Goal: Communication & Community: Answer question/provide support

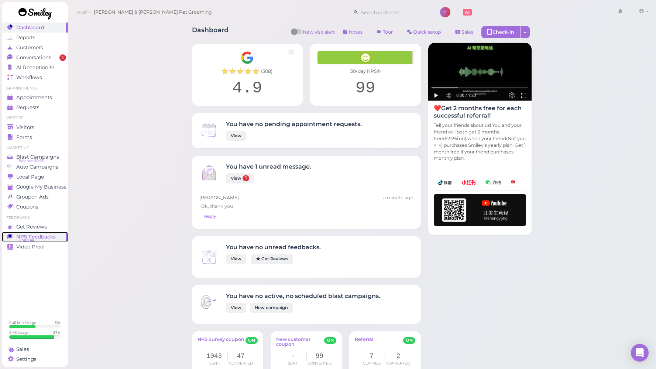
click at [44, 234] on span "NPS Feedbacks" at bounding box center [36, 236] width 40 height 6
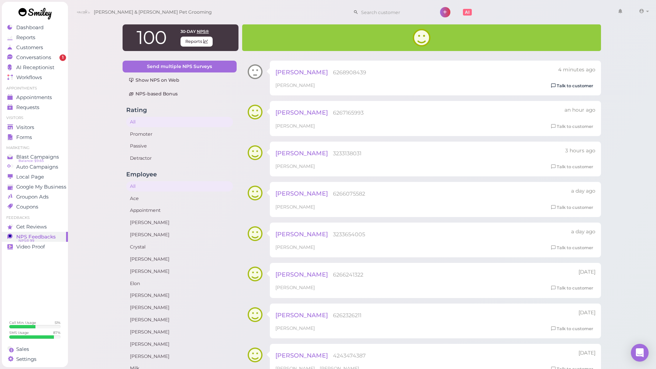
click at [563, 89] on link "Talk to customer" at bounding box center [572, 86] width 47 height 8
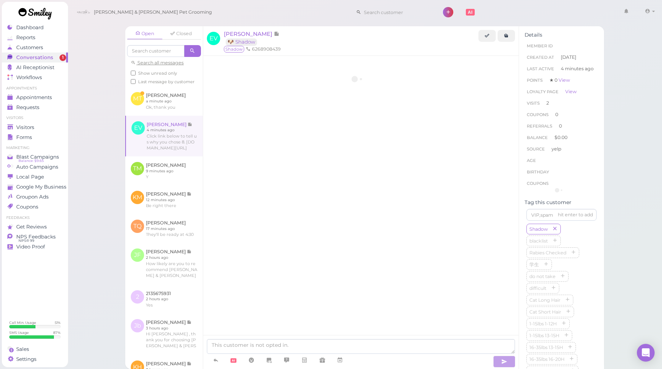
scroll to position [622, 0]
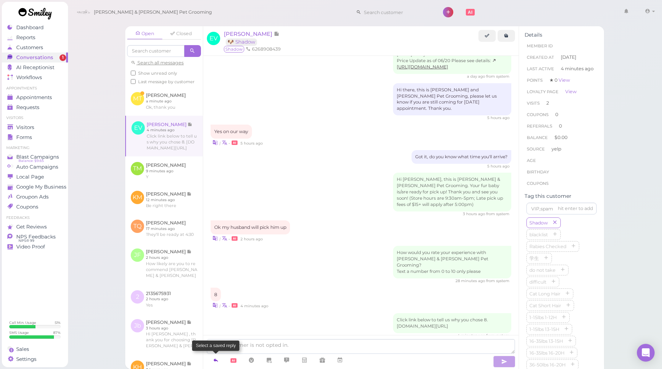
click at [214, 358] on icon at bounding box center [216, 359] width 6 height 7
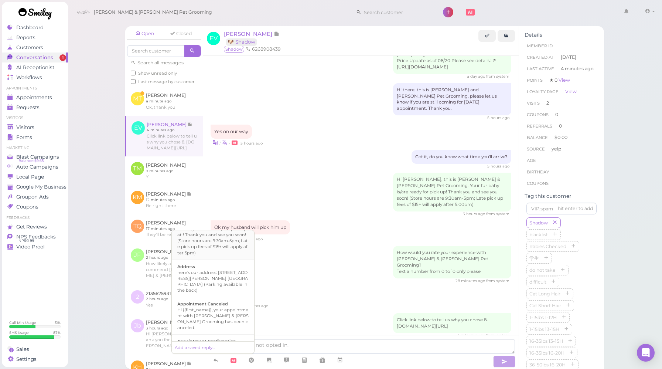
scroll to position [52, 0]
click at [340, 287] on div "8 | • 4 minutes ago" at bounding box center [360, 298] width 301 height 22
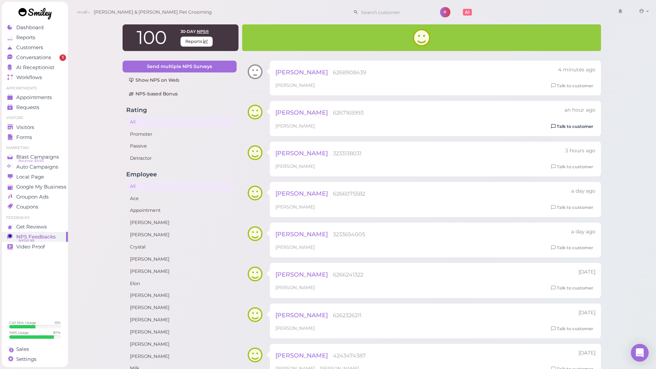
click at [567, 126] on link "Talk to customer" at bounding box center [572, 127] width 47 height 8
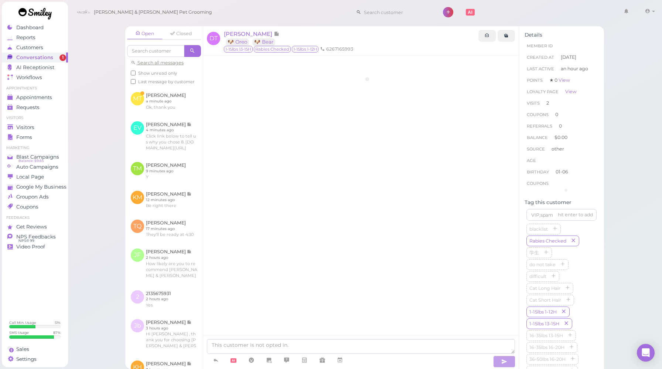
scroll to position [530, 0]
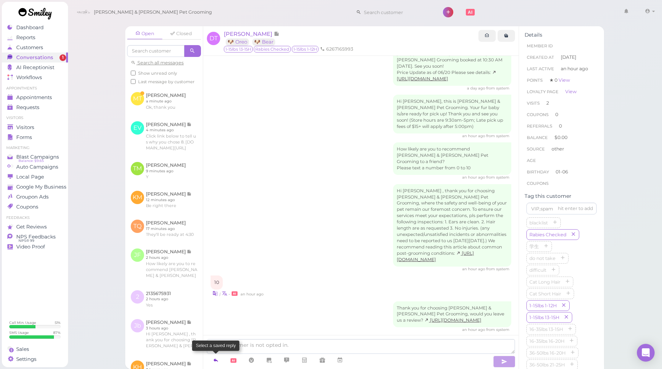
click at [216, 360] on icon at bounding box center [216, 359] width 6 height 7
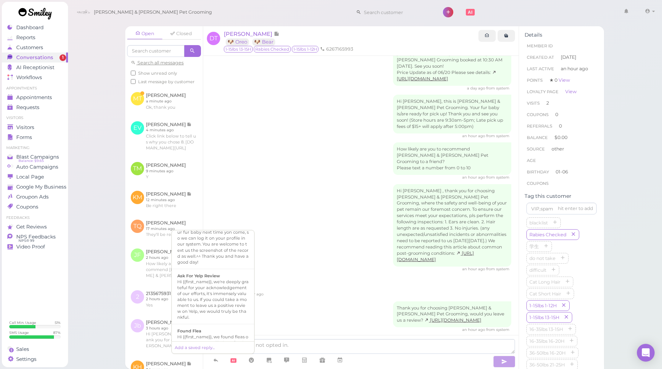
scroll to position [283, 0]
click at [225, 278] on div "Hi {{first_name}}, we're deeply grateful for your acknowledgement of our effort…" at bounding box center [212, 298] width 71 height 41
type textarea "Hi {{first_name}}, we're deeply grateful for your acknowledgement of our effort…"
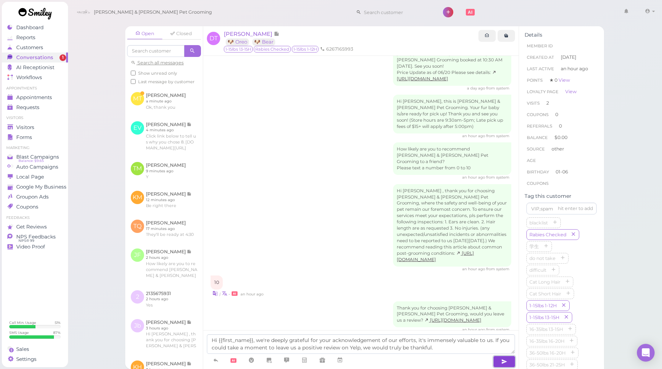
click at [509, 360] on button "button" at bounding box center [504, 361] width 22 height 12
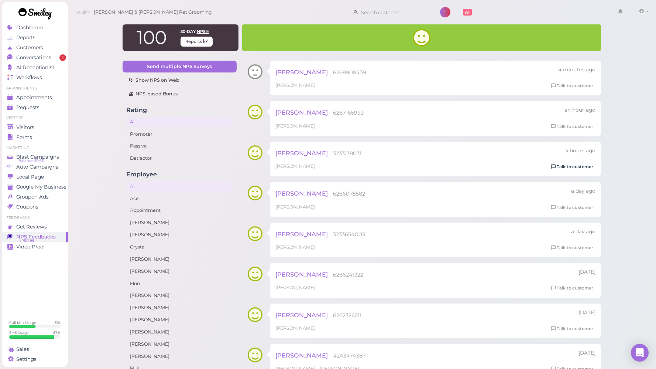
click at [567, 165] on link "Talk to customer" at bounding box center [572, 167] width 47 height 8
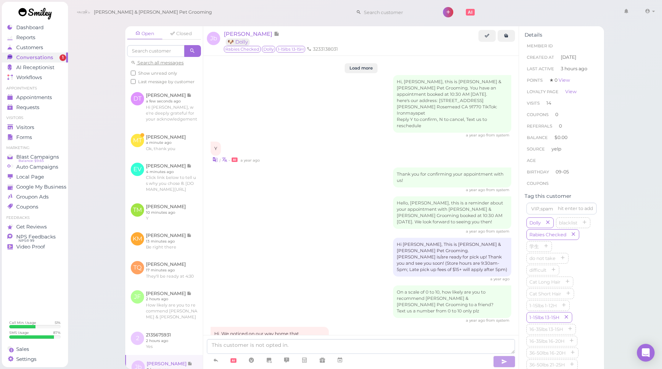
scroll to position [955, 0]
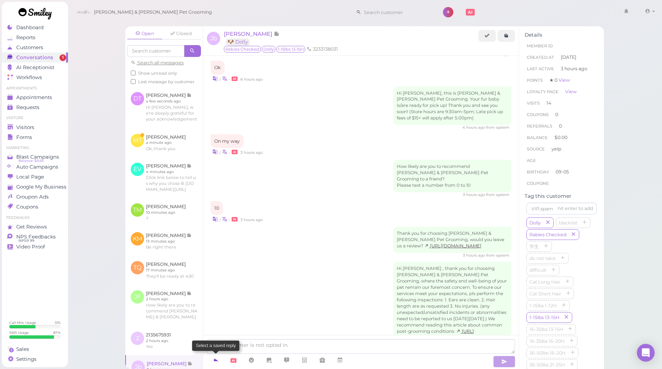
click at [217, 363] on icon at bounding box center [216, 359] width 6 height 7
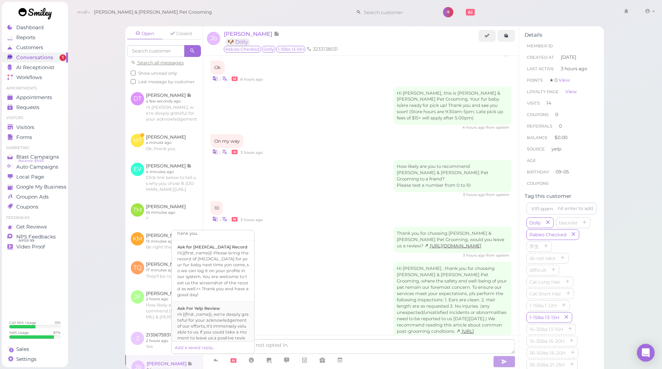
scroll to position [251, 0]
click at [212, 310] on div "Hi {{first_name}}, we're deeply grateful for your acknowledgement of our effort…" at bounding box center [212, 330] width 71 height 41
type textarea "Hi {{first_name}}, we're deeply grateful for your acknowledgement of our effort…"
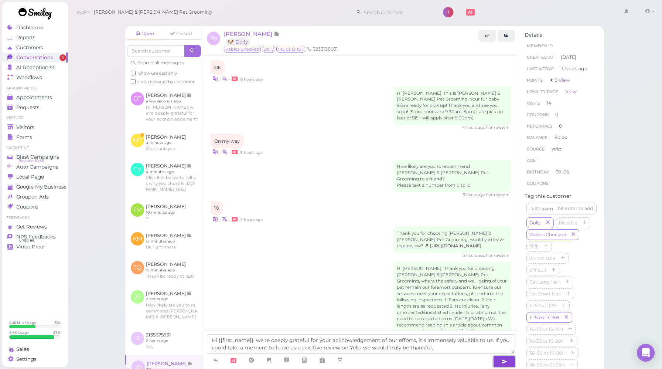
click at [509, 360] on button "button" at bounding box center [504, 361] width 22 height 12
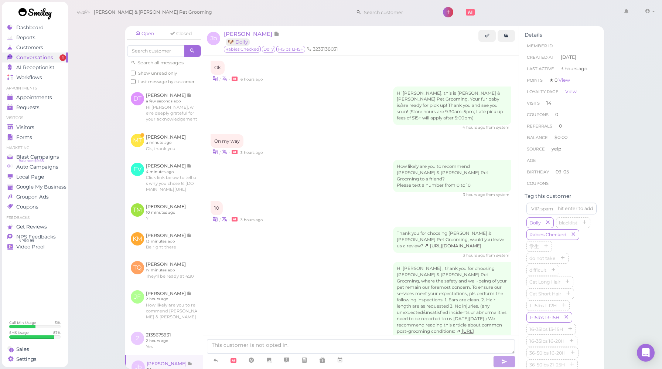
scroll to position [997, 0]
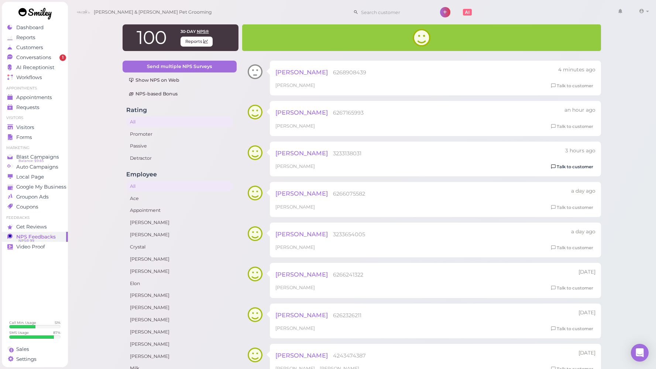
click at [570, 168] on link "Talk to customer" at bounding box center [572, 167] width 47 height 8
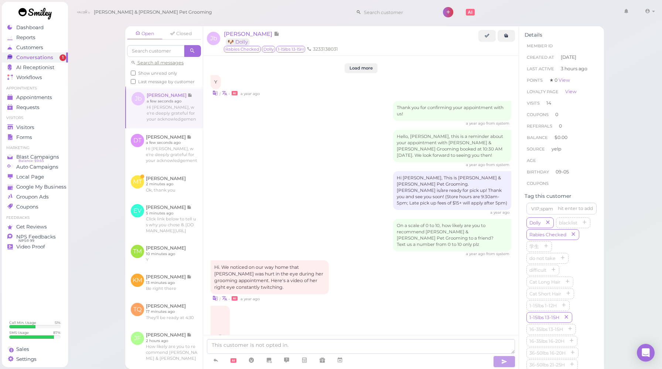
scroll to position [942, 0]
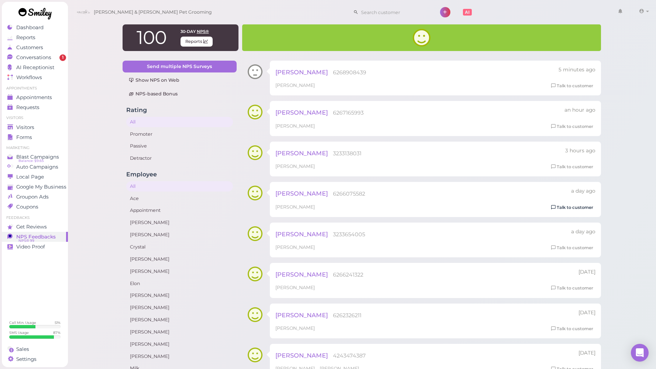
click at [558, 204] on link "Talk to customer" at bounding box center [572, 207] width 47 height 8
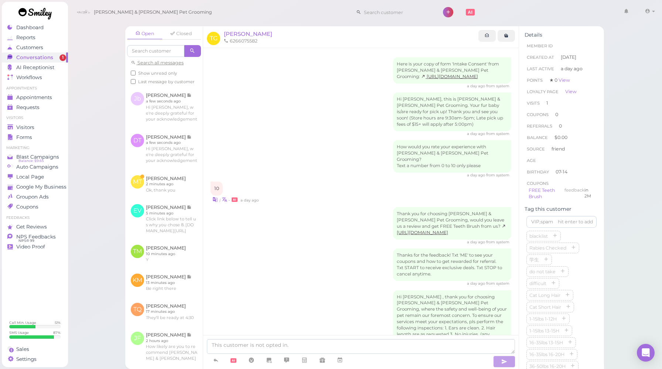
scroll to position [59, 0]
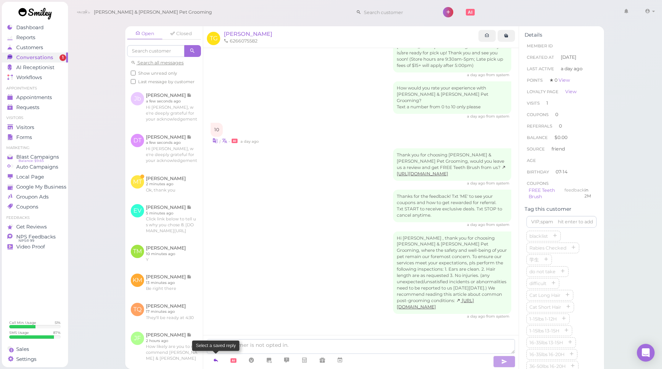
click at [220, 359] on link at bounding box center [216, 359] width 18 height 13
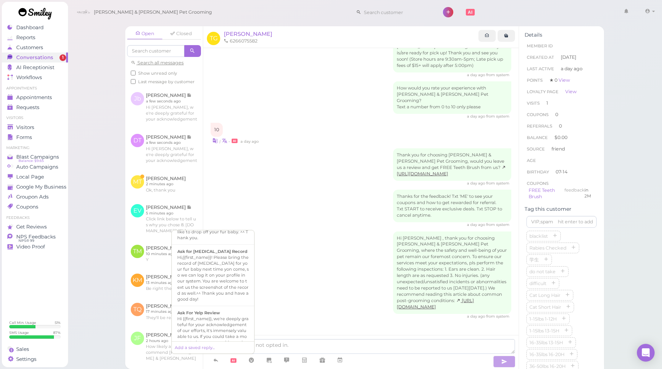
scroll to position [246, 0]
click at [222, 309] on div "Ask For Yelp Review" at bounding box center [212, 312] width 71 height 6
type textarea "Hi {{first_name}}, we're deeply grateful for your acknowledgement of our effort…"
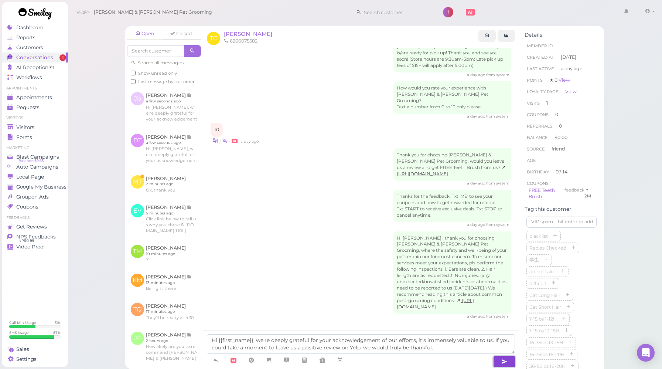
click at [503, 360] on icon "button" at bounding box center [504, 360] width 6 height 7
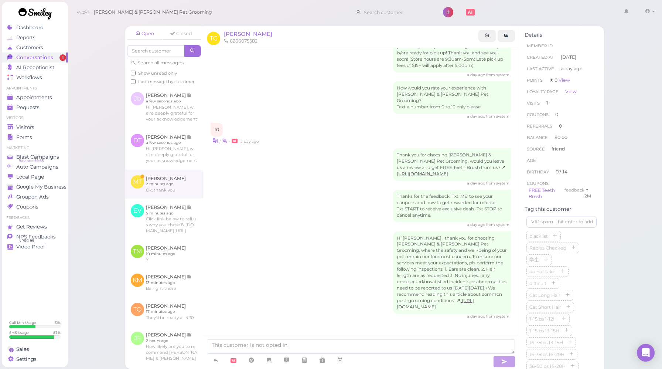
scroll to position [101, 0]
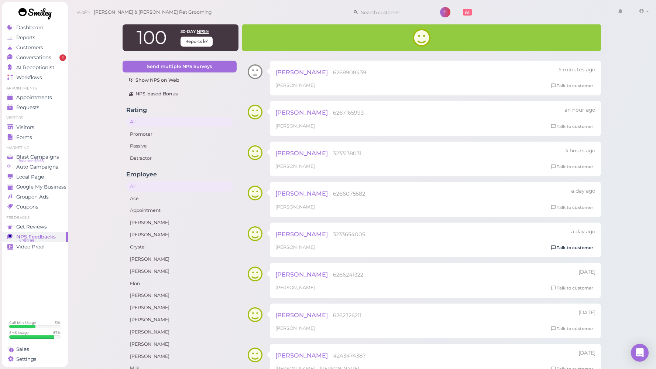
click at [559, 247] on link "Talk to customer" at bounding box center [572, 248] width 47 height 8
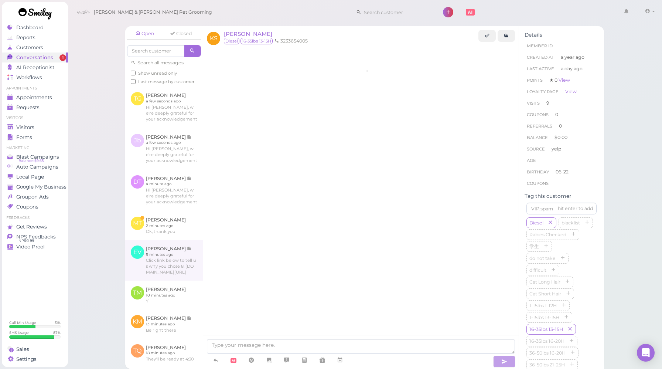
scroll to position [1068, 0]
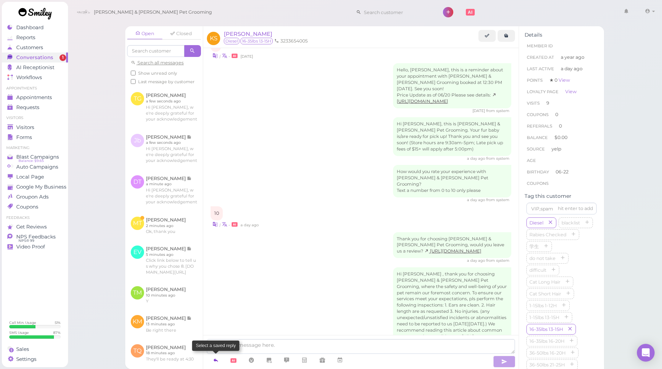
click at [216, 360] on icon at bounding box center [216, 359] width 6 height 7
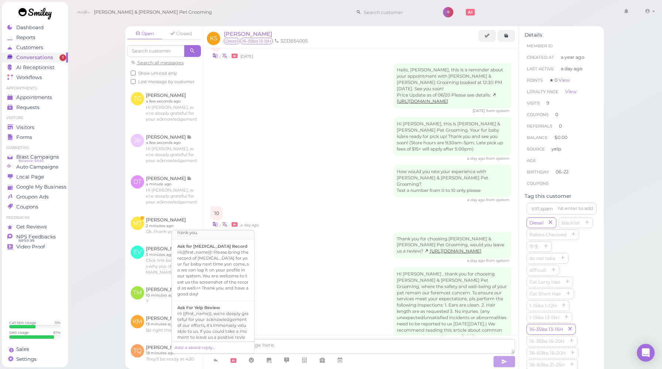
scroll to position [253, 0]
click at [211, 308] on div "Hi {{first_name}}, we're deeply grateful for your acknowledgement of our effort…" at bounding box center [212, 328] width 71 height 41
type textarea "Hi {{first_name}}, we're deeply grateful for your acknowledgement of our effort…"
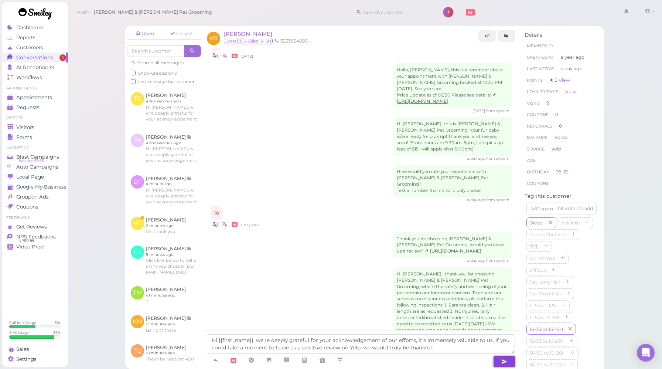
click at [510, 364] on button "button" at bounding box center [504, 361] width 22 height 12
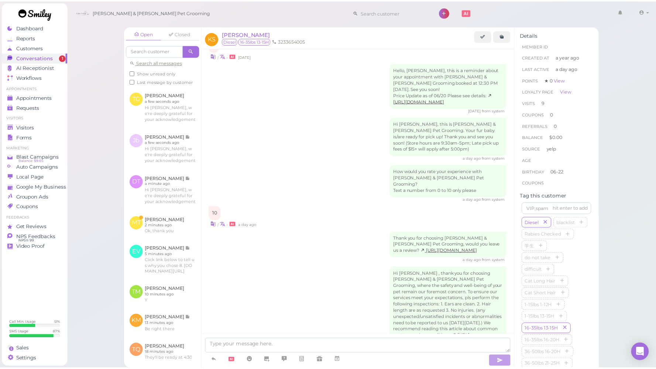
scroll to position [1110, 0]
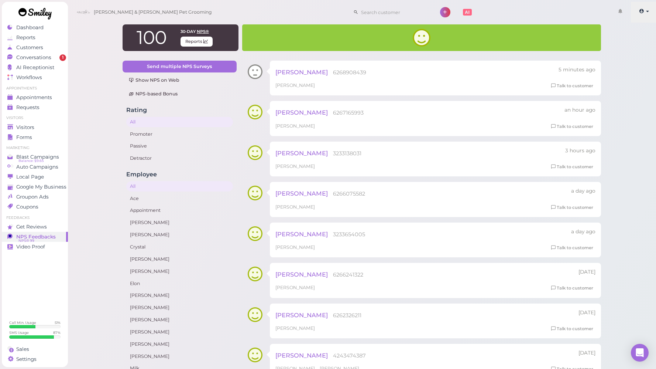
click at [640, 17] on link at bounding box center [644, 12] width 26 height 21
click at [613, 56] on link "Logout" at bounding box center [631, 55] width 51 height 9
